Goal: Information Seeking & Learning: Learn about a topic

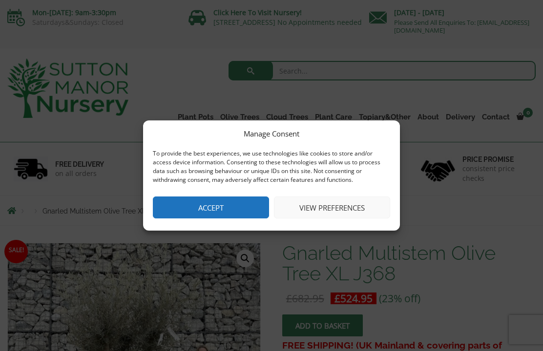
click at [222, 210] on button "Accept" at bounding box center [211, 208] width 116 height 22
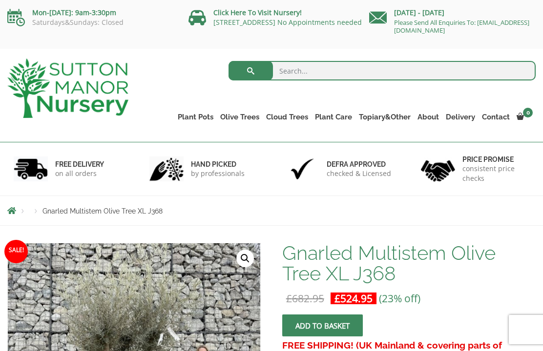
click at [0, 0] on link "Gnarled Olive Trees (Bella Range)" at bounding box center [0, 0] width 0 height 0
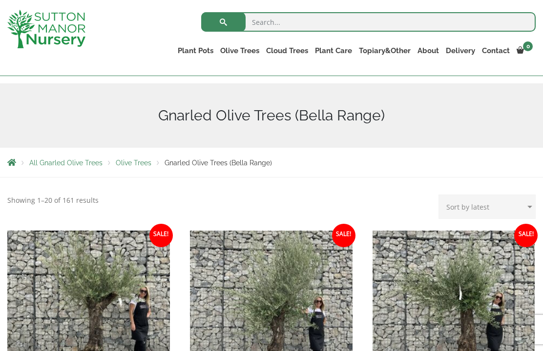
scroll to position [94, 0]
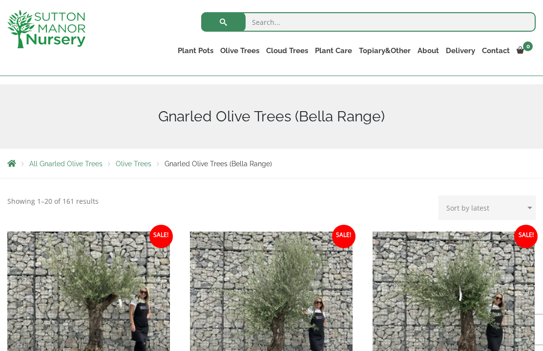
click at [0, 0] on link "Gnarled Olive Trees (Bella Range)" at bounding box center [0, 0] width 0 height 0
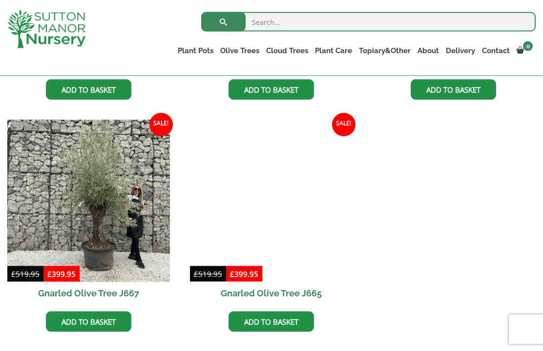
scroll to position [692, 0]
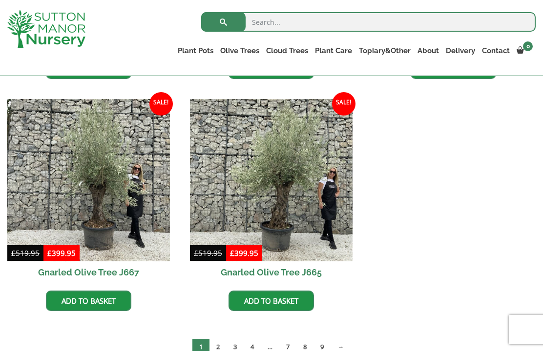
click at [105, 271] on h2 "Gnarled Olive Tree J667" at bounding box center [88, 273] width 163 height 22
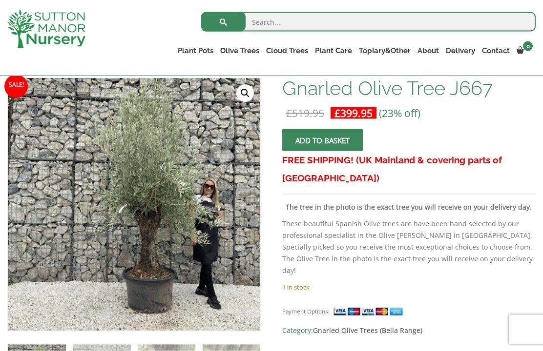
scroll to position [151, 0]
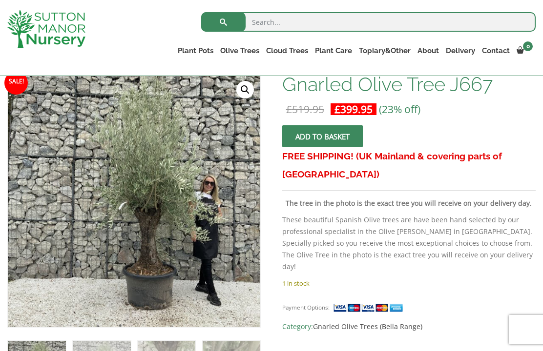
click at [160, 219] on img at bounding box center [252, 319] width 488 height 488
click at [164, 221] on img at bounding box center [252, 319] width 488 height 488
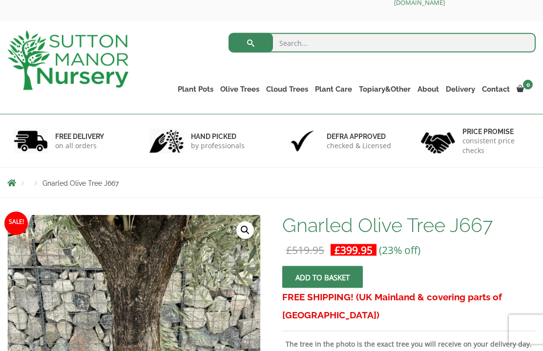
scroll to position [0, 0]
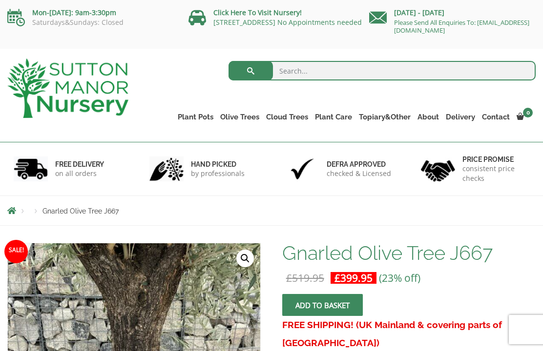
click at [0, 0] on link "Multi Stem Olives (Arcadia Range)" at bounding box center [0, 0] width 0 height 0
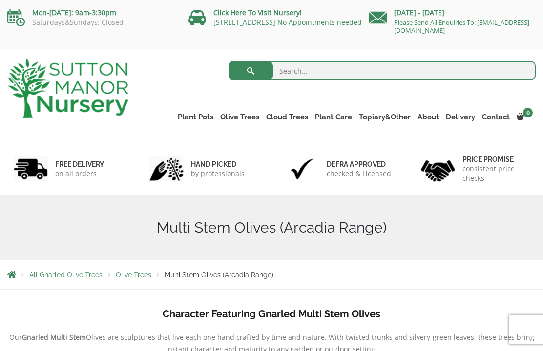
click at [0, 0] on link "Ilex Crenata Cloud Trees" at bounding box center [0, 0] width 0 height 0
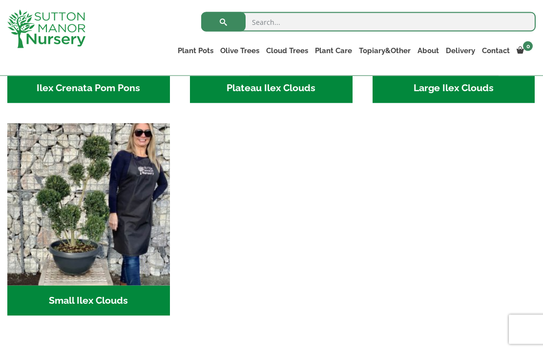
scroll to position [381, 0]
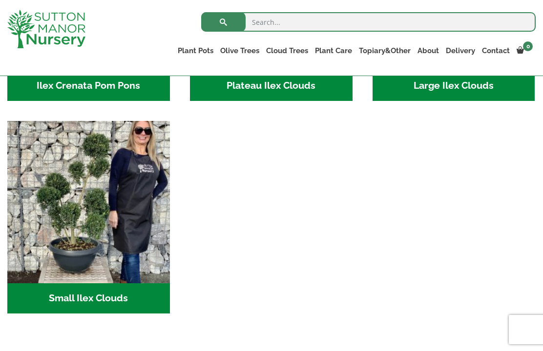
click at [104, 301] on h2 "Small Ilex Clouds (55)" at bounding box center [88, 299] width 163 height 30
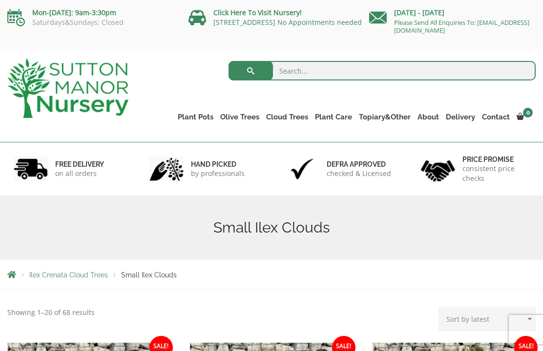
click at [0, 0] on link "Taxus Baccata (Yew)" at bounding box center [0, 0] width 0 height 0
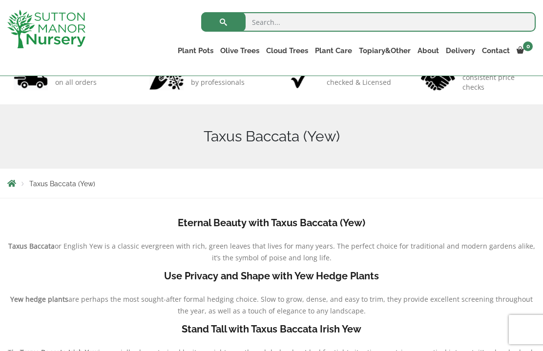
scroll to position [63, 0]
